Goal: Transaction & Acquisition: Purchase product/service

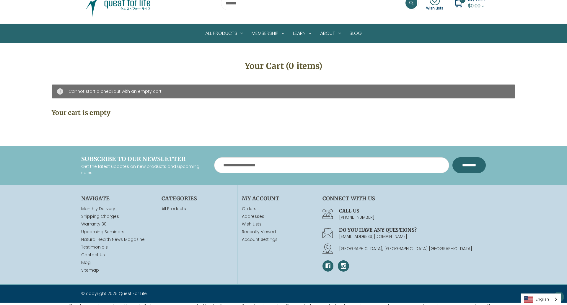
scroll to position [37, 0]
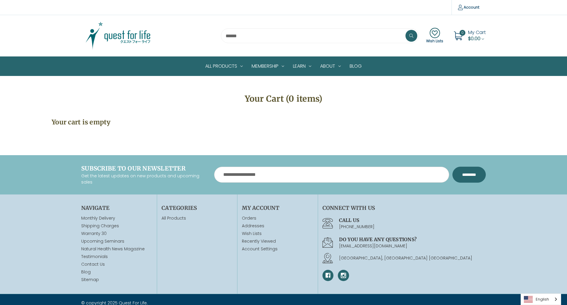
scroll to position [13, 0]
